Goal: Task Accomplishment & Management: Use online tool/utility

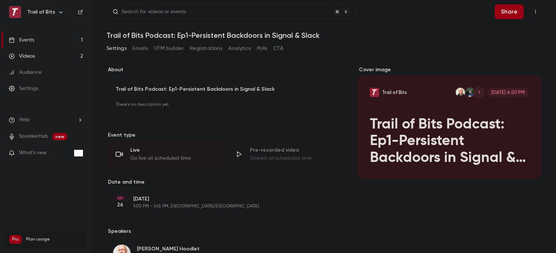
click at [45, 58] on link "Videos 2" at bounding box center [46, 56] width 92 height 16
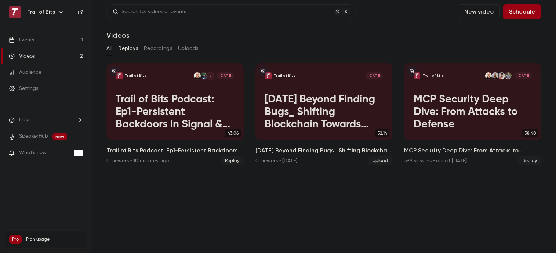
click at [132, 50] on button "Replays" at bounding box center [128, 49] width 20 height 12
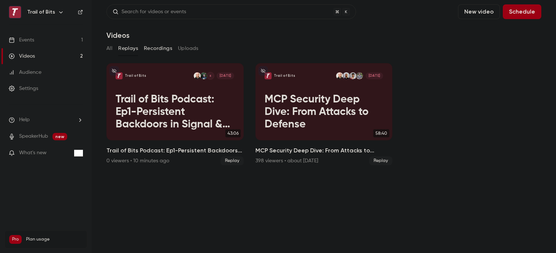
click at [158, 48] on button "Recordings" at bounding box center [158, 49] width 28 height 12
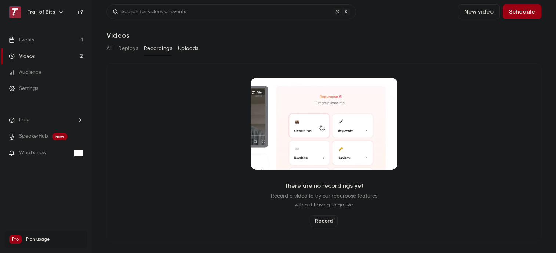
click at [191, 47] on button "Uploads" at bounding box center [188, 49] width 21 height 12
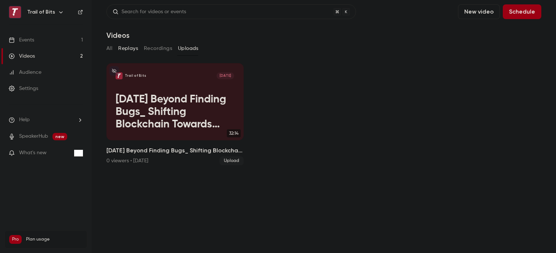
click at [119, 50] on button "Replays" at bounding box center [128, 49] width 20 height 12
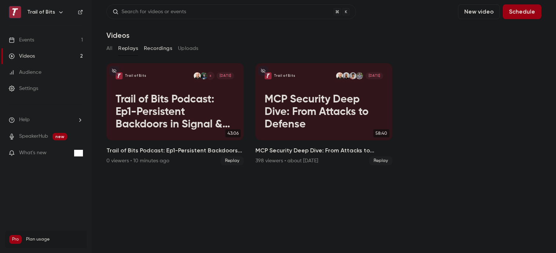
click at [157, 44] on button "Recordings" at bounding box center [158, 49] width 28 height 12
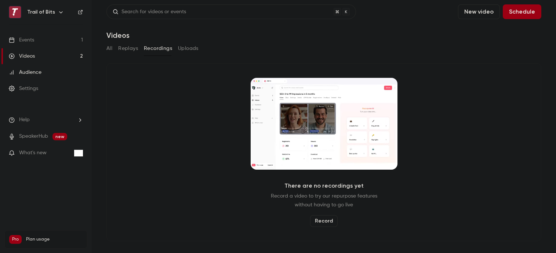
click at [44, 67] on link "Audience" at bounding box center [46, 72] width 92 height 16
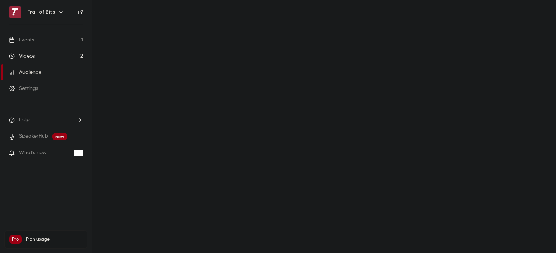
click at [44, 56] on link "Videos 2" at bounding box center [46, 56] width 92 height 16
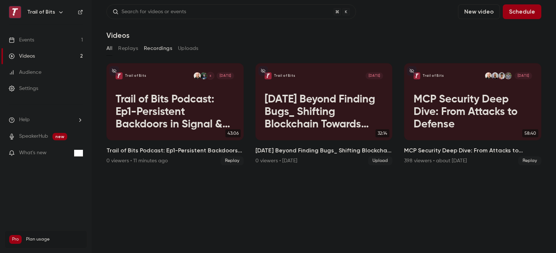
click at [156, 47] on button "Recordings" at bounding box center [158, 49] width 28 height 12
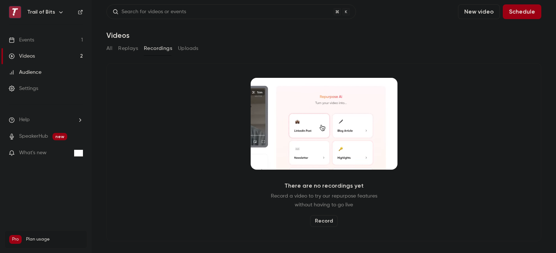
click at [75, 66] on link "Audience" at bounding box center [46, 72] width 92 height 16
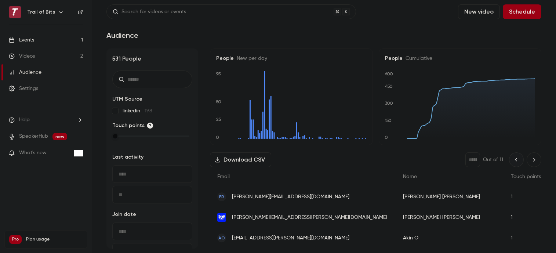
click at [62, 39] on link "Events 1" at bounding box center [46, 40] width 92 height 16
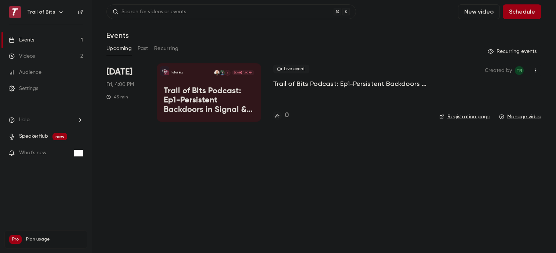
click at [39, 139] on link "SpeakerHub" at bounding box center [33, 137] width 29 height 8
click at [46, 69] on link "Audience" at bounding box center [46, 72] width 92 height 16
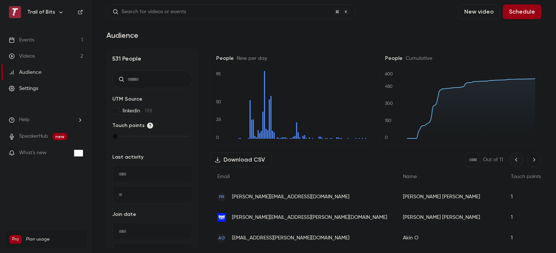
click at [49, 87] on link "Settings" at bounding box center [46, 88] width 92 height 16
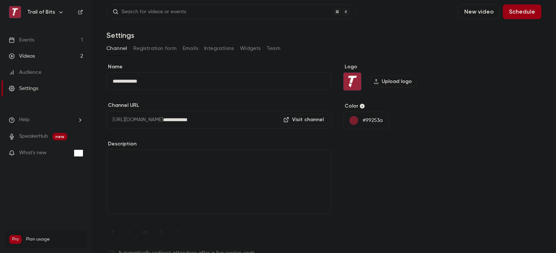
click at [46, 55] on link "Videos 2" at bounding box center [46, 56] width 92 height 16
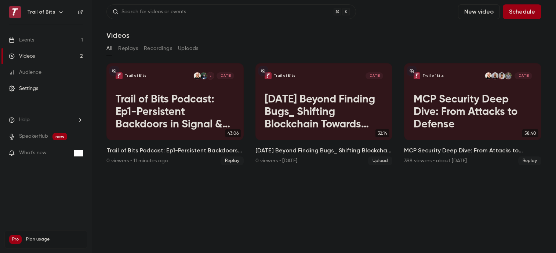
click at [42, 91] on link "Settings" at bounding box center [46, 88] width 92 height 16
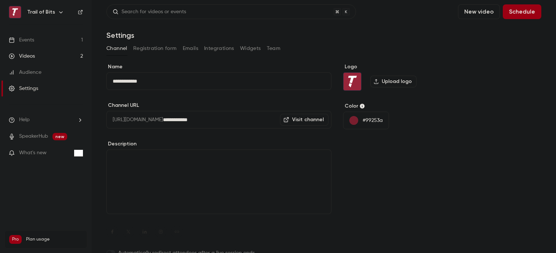
click at [45, 52] on link "Videos 2" at bounding box center [46, 56] width 92 height 16
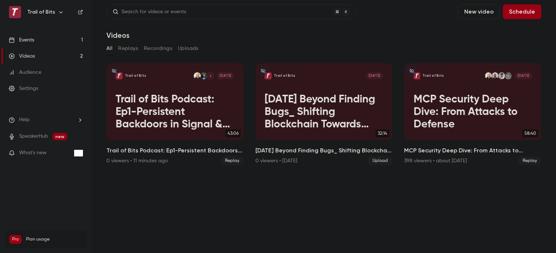
click at [45, 43] on link "Events 1" at bounding box center [46, 40] width 92 height 16
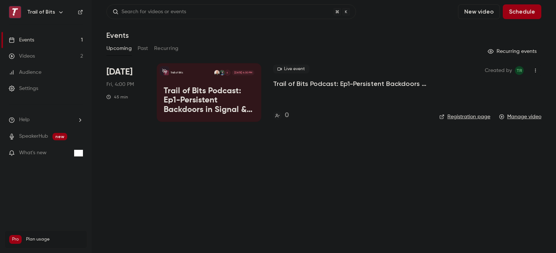
click at [218, 104] on p "Trail of Bits Podcast: Ep1-Persistent Backdoors in Signal & Slack" at bounding box center [209, 101] width 91 height 28
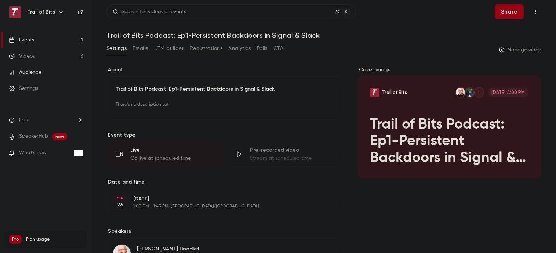
click at [58, 73] on link "Audience" at bounding box center [46, 72] width 92 height 16
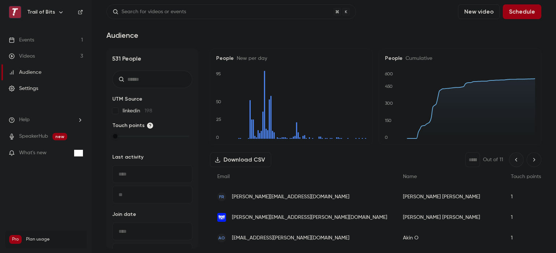
click at [32, 88] on div "Settings" at bounding box center [23, 88] width 29 height 7
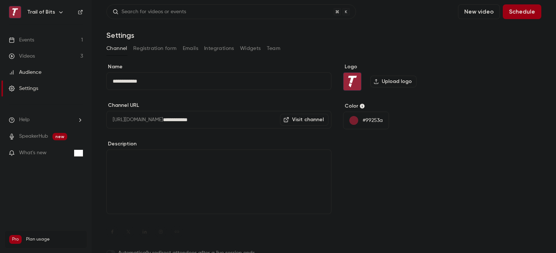
click at [29, 75] on div "Audience" at bounding box center [25, 72] width 33 height 7
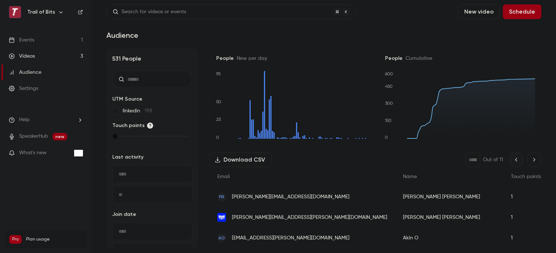
click at [28, 60] on link "Videos 3" at bounding box center [46, 56] width 92 height 16
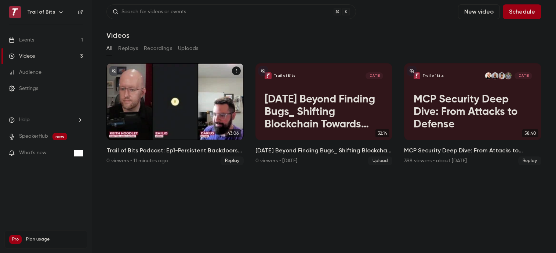
click at [177, 94] on p "Trail of Bits Podcast: Ep1-Persistent Backdoors in Signal & Slack" at bounding box center [175, 112] width 119 height 37
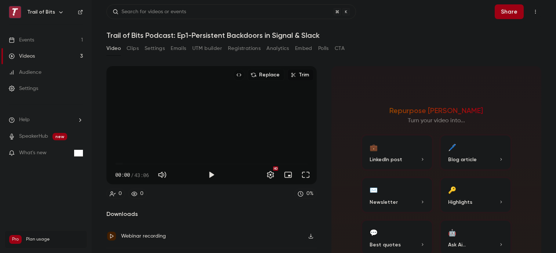
click at [299, 75] on button "Trim" at bounding box center [300, 75] width 26 height 12
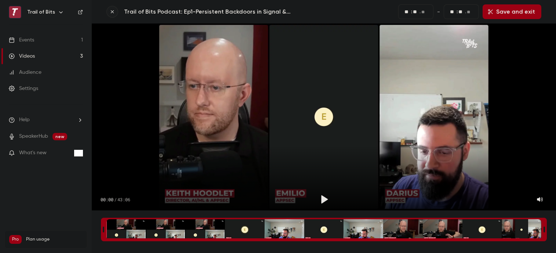
click at [116, 11] on button "button" at bounding box center [112, 12] width 12 height 12
